Goal: Find specific page/section: Find specific page/section

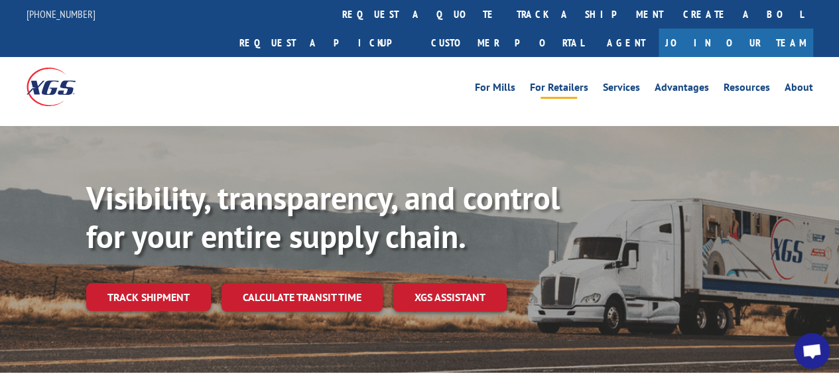
click at [565, 82] on link "For Retailers" at bounding box center [559, 89] width 58 height 15
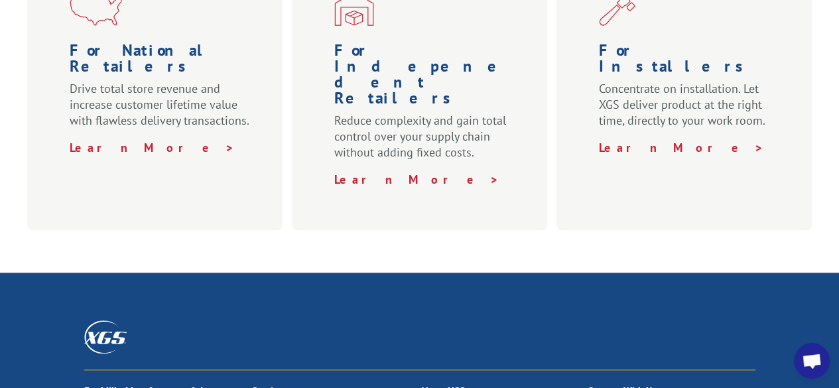
scroll to position [637, 0]
